Goal: Task Accomplishment & Management: Use online tool/utility

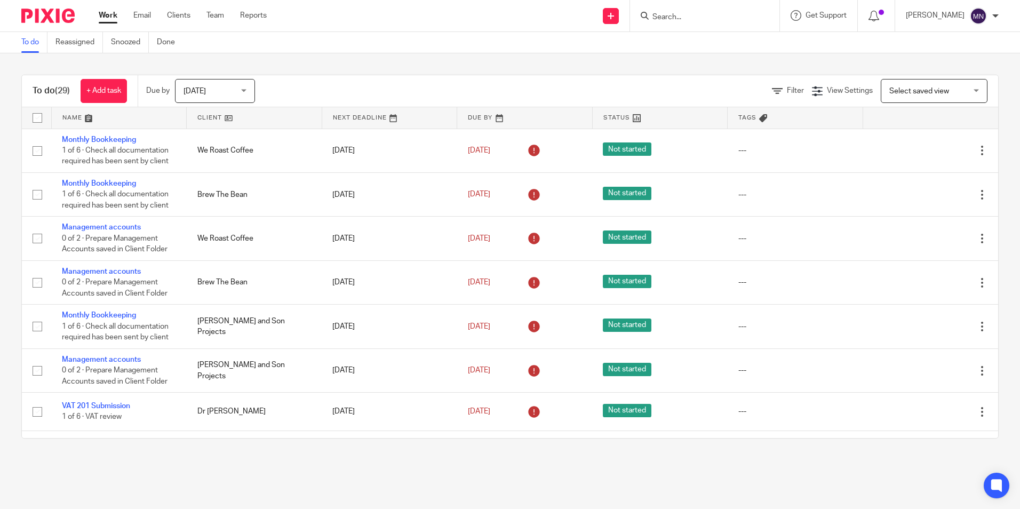
click at [105, 18] on link "Work" at bounding box center [108, 15] width 19 height 11
click at [241, 123] on link at bounding box center [254, 117] width 135 height 21
